Goal: Find specific page/section: Find specific page/section

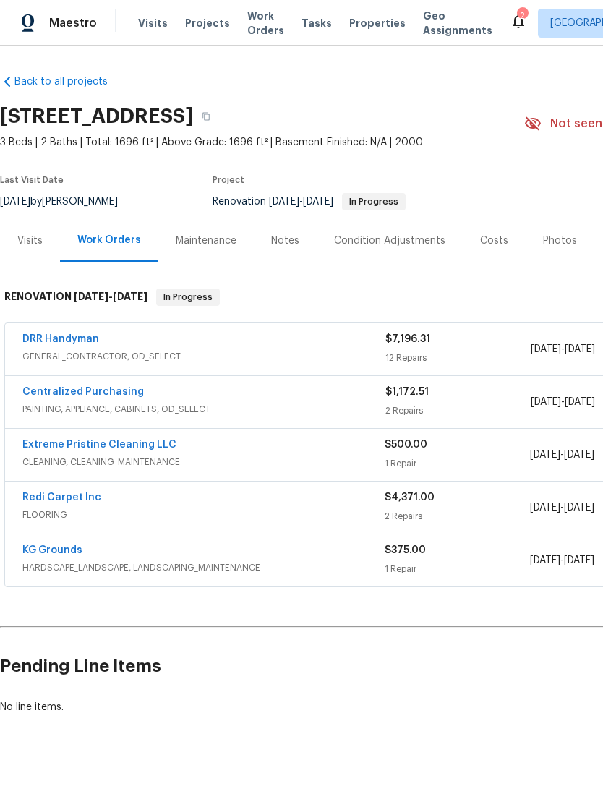
click at [146, 20] on span "Visits" at bounding box center [153, 23] width 30 height 14
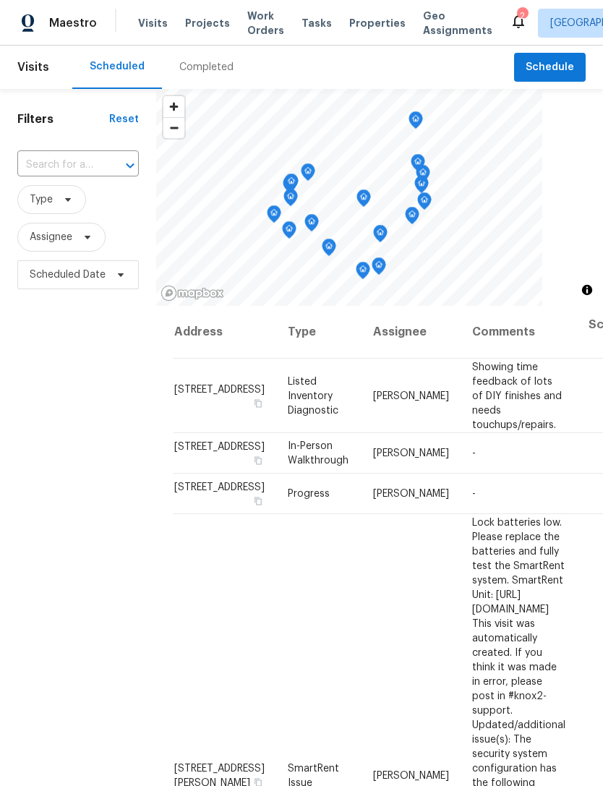
click at [354, 28] on span "Properties" at bounding box center [377, 23] width 56 height 14
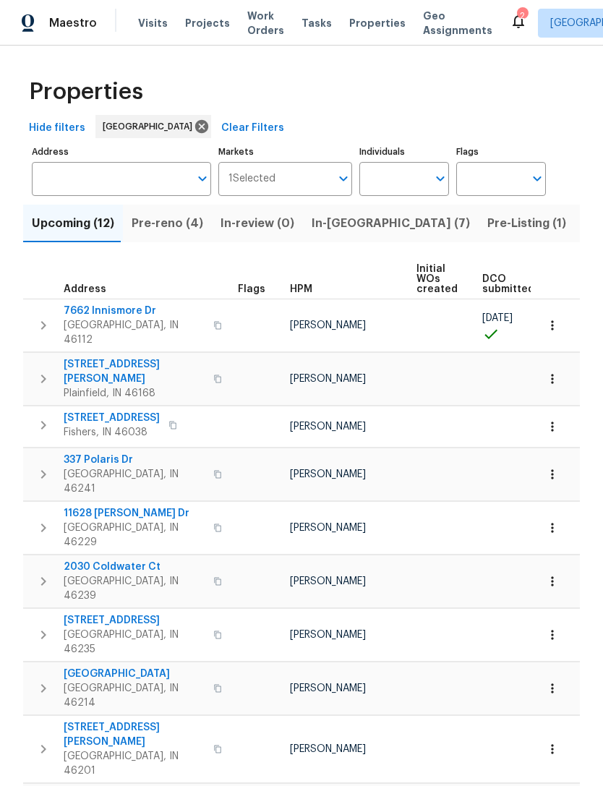
click at [59, 185] on input "Address" at bounding box center [111, 179] width 158 height 34
